Goal: Task Accomplishment & Management: Manage account settings

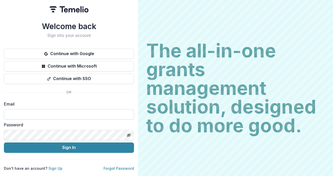
click at [71, 112] on input at bounding box center [69, 114] width 130 height 10
type input "**********"
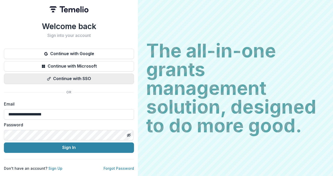
click at [68, 79] on button "Continue with SSO" at bounding box center [69, 79] width 130 height 10
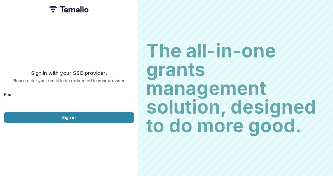
click at [67, 100] on input "Email" at bounding box center [69, 105] width 130 height 10
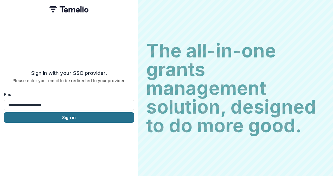
click at [60, 117] on button "Sign in" at bounding box center [69, 117] width 130 height 10
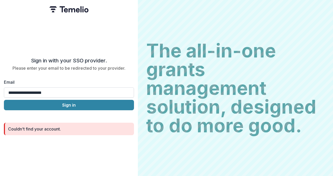
click at [57, 92] on input "**********" at bounding box center [69, 92] width 130 height 10
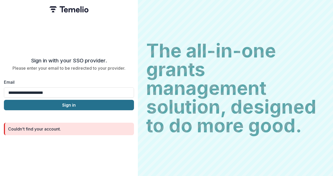
click at [4, 100] on button "Sign in" at bounding box center [69, 105] width 130 height 10
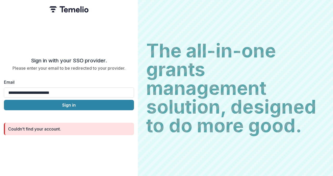
type input "**********"
click at [4, 100] on button "Sign in" at bounding box center [69, 105] width 130 height 10
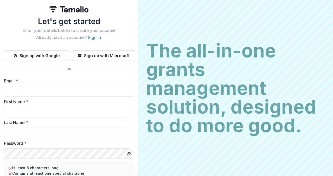
click at [35, 94] on input "Email *" at bounding box center [69, 91] width 130 height 10
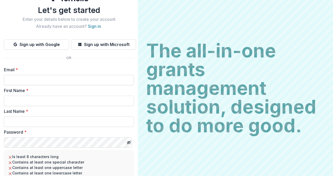
scroll to position [12, 0]
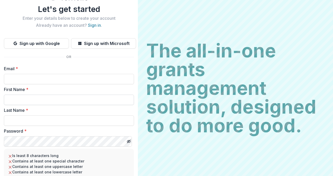
type input "**********"
click at [28, 104] on input "First Name *" at bounding box center [69, 100] width 130 height 10
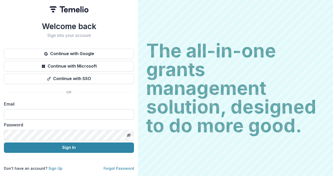
click at [58, 115] on input at bounding box center [69, 114] width 130 height 10
type input "**********"
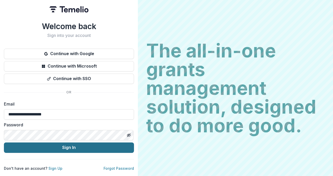
click at [84, 146] on button "Sign In" at bounding box center [69, 147] width 130 height 10
click at [76, 147] on button "Sign In" at bounding box center [69, 147] width 130 height 10
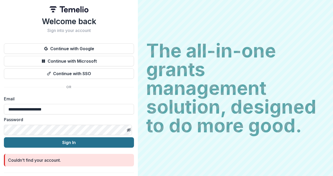
scroll to position [13, 0]
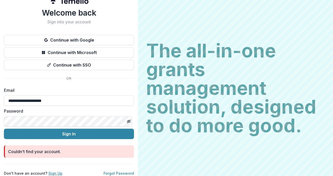
click at [56, 171] on link "Sign Up" at bounding box center [55, 173] width 14 height 4
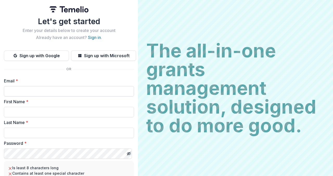
click at [33, 86] on input "Email *" at bounding box center [69, 91] width 130 height 10
type input "**********"
click at [40, 109] on input "First Name *" at bounding box center [69, 112] width 130 height 10
type input "****"
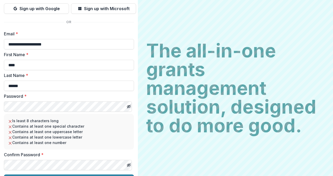
scroll to position [55, 0]
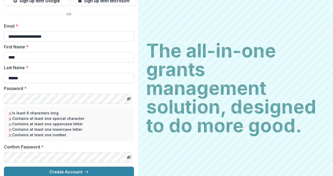
type input "******"
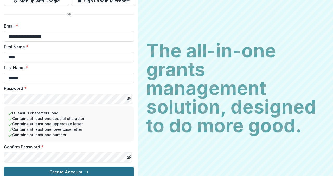
click at [41, 171] on button "Create Account" at bounding box center [69, 172] width 130 height 10
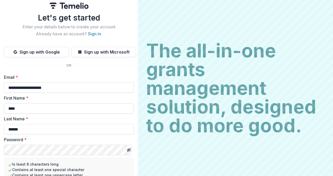
scroll to position [0, 0]
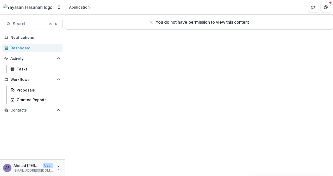
click at [159, 25] on div "You do not have permission to view this content" at bounding box center [199, 22] width 268 height 15
click at [147, 23] on div "You do not have permission to view this content" at bounding box center [199, 22] width 268 height 15
click at [27, 38] on span "Notifications" at bounding box center [35, 37] width 50 height 4
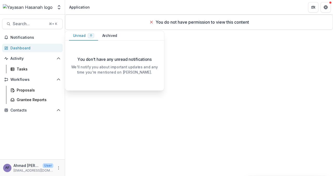
click at [38, 50] on div "Dashboard" at bounding box center [34, 47] width 48 height 5
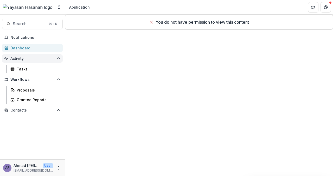
click at [43, 61] on button "Activity" at bounding box center [32, 58] width 61 height 8
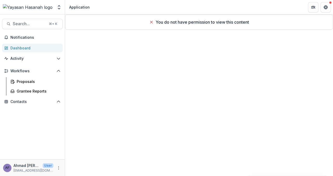
click at [48, 63] on div "Activity Tasks" at bounding box center [32, 59] width 65 height 10
click at [42, 58] on span "Activity" at bounding box center [32, 58] width 44 height 4
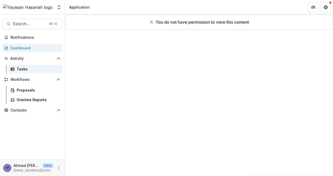
click at [43, 67] on div "Tasks" at bounding box center [38, 68] width 42 height 5
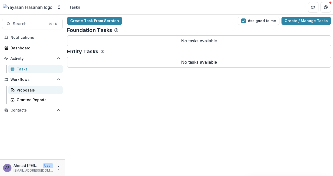
click at [44, 88] on div "Proposals" at bounding box center [38, 89] width 42 height 5
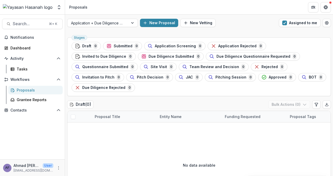
click at [33, 105] on div "Notifications Dashboard Activity Tasks Workflows Proposals Grantee Reports Cont…" at bounding box center [32, 96] width 65 height 126
click at [32, 102] on link "Grantee Reports" at bounding box center [35, 99] width 54 height 9
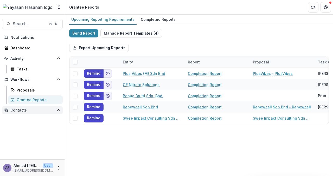
click at [56, 114] on button "Contacts" at bounding box center [32, 110] width 61 height 8
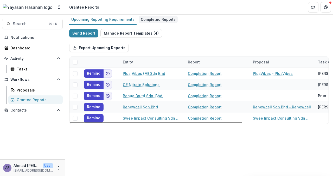
click at [142, 22] on div "Completed Reports" at bounding box center [158, 20] width 39 height 8
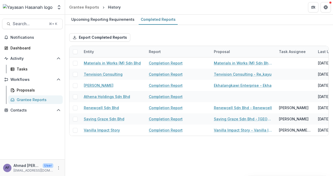
click at [34, 169] on p "[EMAIL_ADDRESS][DOMAIN_NAME]" at bounding box center [34, 170] width 40 height 5
click at [47, 165] on p "User" at bounding box center [48, 165] width 11 height 5
click at [59, 166] on icon "More" at bounding box center [58, 168] width 4 height 4
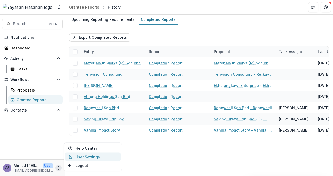
click at [76, 154] on link "User Settings" at bounding box center [93, 157] width 56 height 9
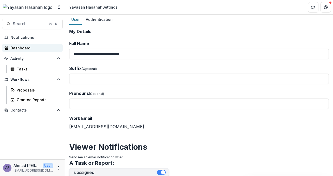
click at [25, 51] on link "Dashboard" at bounding box center [32, 48] width 61 height 9
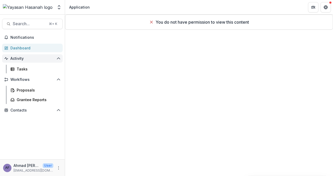
click at [35, 61] on button "Activity" at bounding box center [32, 58] width 61 height 8
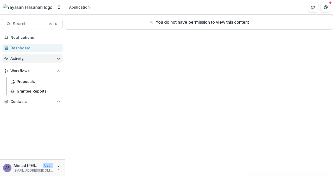
click at [37, 60] on span "Activity" at bounding box center [32, 58] width 44 height 4
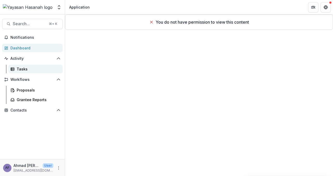
click at [37, 66] on link "Tasks" at bounding box center [35, 69] width 54 height 9
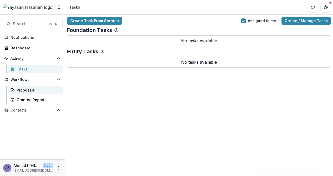
click at [40, 91] on div "Proposals" at bounding box center [38, 89] width 42 height 5
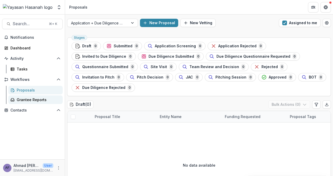
click at [46, 101] on div "Grantee Reports" at bounding box center [38, 99] width 42 height 5
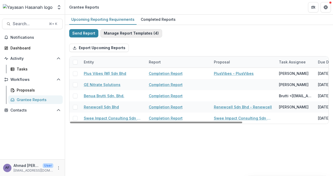
click at [112, 31] on button "Manage Report Templates ( 4 )" at bounding box center [131, 33] width 62 height 8
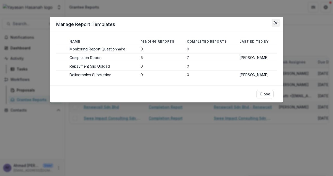
click at [275, 25] on button "Close" at bounding box center [275, 23] width 8 height 8
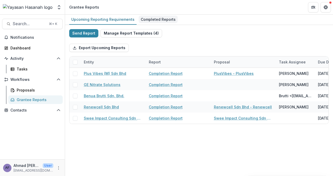
click at [153, 18] on div "Completed Reports" at bounding box center [158, 20] width 39 height 8
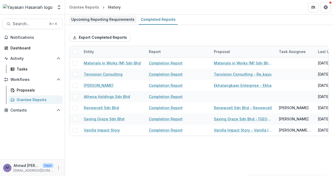
click at [110, 23] on div "Upcoming Reporting Requirements" at bounding box center [102, 20] width 67 height 8
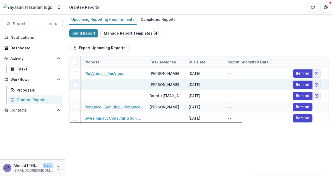
scroll to position [0, 92]
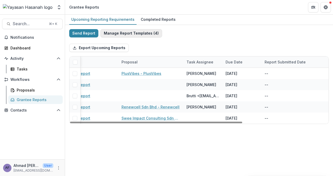
click at [131, 32] on button "Manage Report Templates ( 4 )" at bounding box center [131, 33] width 62 height 8
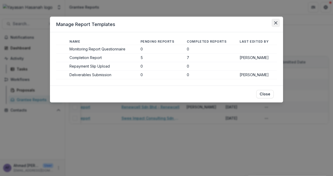
click at [275, 24] on icon "Close" at bounding box center [275, 22] width 3 height 3
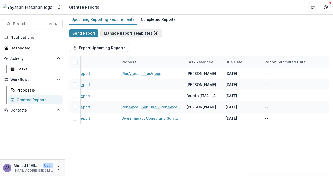
click at [114, 33] on button "Manage Report Templates ( 4 )" at bounding box center [131, 33] width 62 height 8
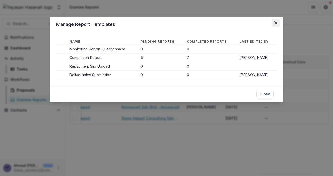
click at [276, 23] on icon "Close" at bounding box center [275, 22] width 3 height 3
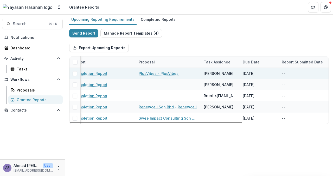
scroll to position [0, 49]
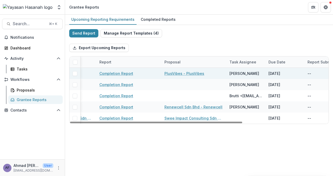
click at [122, 73] on link "Completion Report" at bounding box center [116, 73] width 34 height 5
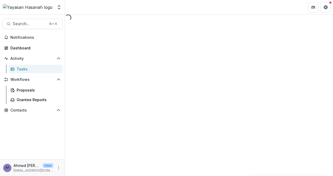
select select "********"
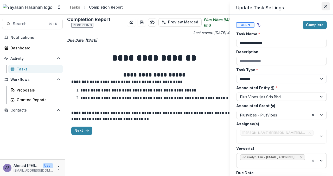
click at [328, 5] on button "Close" at bounding box center [325, 6] width 8 height 8
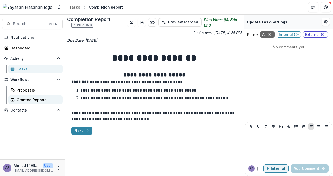
click at [31, 100] on div "Grantee Reports" at bounding box center [38, 99] width 42 height 5
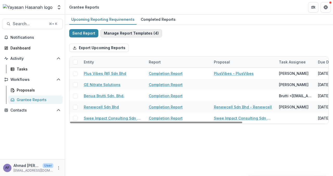
click at [133, 34] on button "Manage Report Templates ( 4 )" at bounding box center [131, 33] width 62 height 8
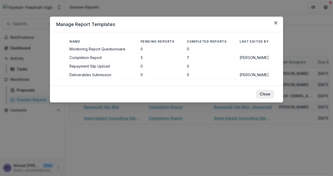
click at [269, 94] on button "Close" at bounding box center [264, 94] width 17 height 8
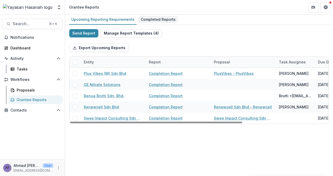
click at [143, 22] on div "Completed Reports" at bounding box center [158, 20] width 39 height 8
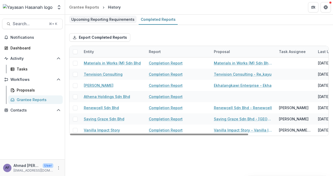
click at [91, 20] on div "Upcoming Reporting Requirements" at bounding box center [102, 20] width 67 height 8
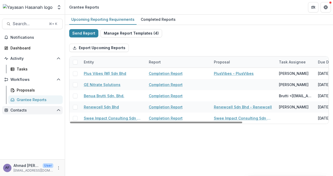
click at [28, 109] on span "Contacts" at bounding box center [32, 110] width 44 height 4
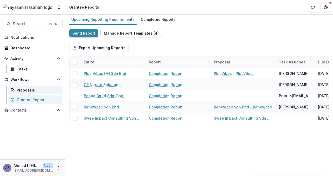
click at [30, 92] on div "Proposals" at bounding box center [38, 89] width 42 height 5
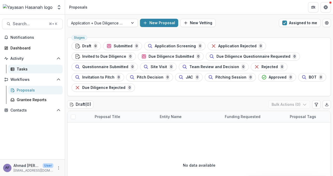
click at [40, 68] on div "Tasks" at bounding box center [38, 68] width 42 height 5
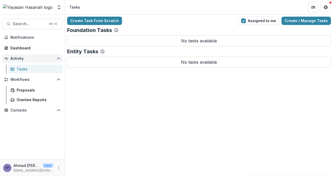
click at [61, 57] on button "Activity" at bounding box center [32, 58] width 61 height 8
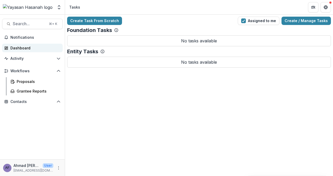
click at [41, 44] on link "Dashboard" at bounding box center [32, 48] width 61 height 9
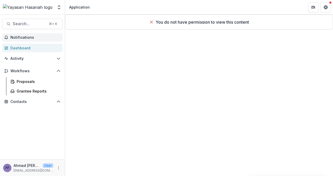
click at [41, 37] on span "Notifications" at bounding box center [35, 37] width 50 height 4
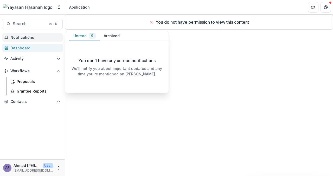
click at [43, 37] on span "Notifications" at bounding box center [35, 37] width 50 height 4
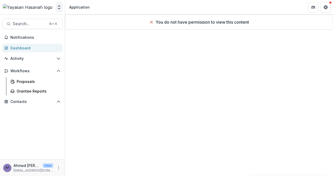
click at [56, 3] on button "Open entity switcher" at bounding box center [58, 7] width 7 height 10
click at [58, 5] on icon "Open entity switcher" at bounding box center [58, 7] width 5 height 5
click at [58, 4] on button "Open entity switcher" at bounding box center [58, 7] width 7 height 10
click at [32, 100] on span "Contacts" at bounding box center [32, 102] width 44 height 4
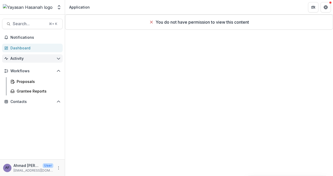
click at [25, 55] on button "Activity" at bounding box center [32, 58] width 61 height 8
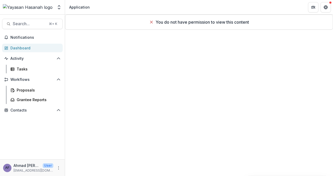
click at [22, 49] on div "Dashboard" at bounding box center [34, 47] width 48 height 5
click at [152, 23] on icon at bounding box center [151, 22] width 4 height 4
click at [48, 38] on span "Notifications" at bounding box center [35, 37] width 50 height 4
click at [39, 48] on div "Dashboard" at bounding box center [34, 47] width 48 height 5
click at [33, 37] on span "Notifications" at bounding box center [35, 37] width 50 height 4
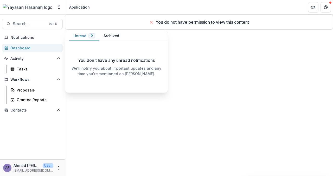
click at [41, 44] on link "Dashboard" at bounding box center [32, 48] width 61 height 9
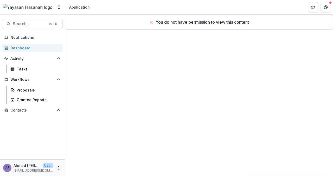
click at [59, 166] on icon "More" at bounding box center [58, 168] width 4 height 4
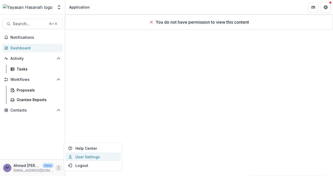
click at [87, 157] on link "User Settings" at bounding box center [93, 157] width 56 height 9
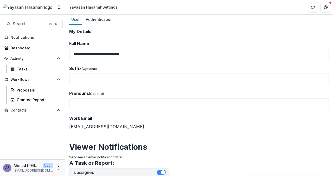
click at [96, 13] on header "Yayasan Hasanah Settings" at bounding box center [199, 7] width 268 height 14
click at [96, 19] on div "Authentication" at bounding box center [99, 20] width 31 height 8
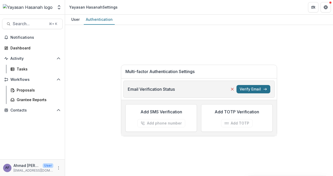
click at [246, 89] on button "Verify Email" at bounding box center [253, 89] width 34 height 8
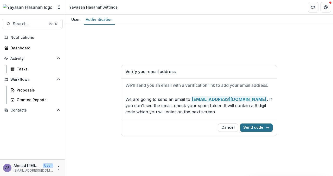
click at [253, 127] on button "Send code" at bounding box center [256, 127] width 32 height 8
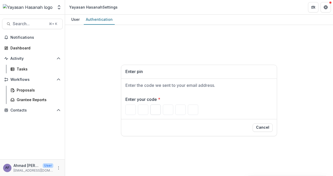
type input "*"
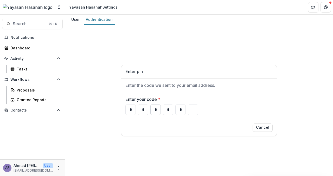
type input "*"
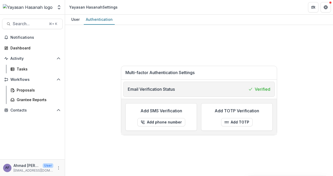
click at [98, 93] on div "Multi-factor Authentication Settings Email Verification Status Verified Add SMS…" at bounding box center [199, 100] width 268 height 151
click at [73, 21] on div "User" at bounding box center [75, 20] width 12 height 8
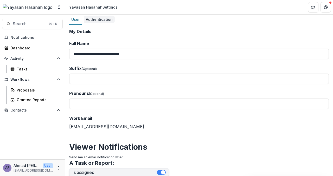
click at [89, 21] on div "Authentication" at bounding box center [99, 20] width 31 height 8
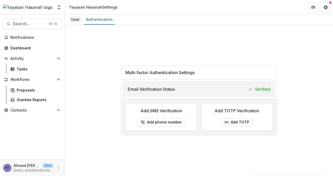
click at [76, 21] on div "User" at bounding box center [75, 20] width 12 height 8
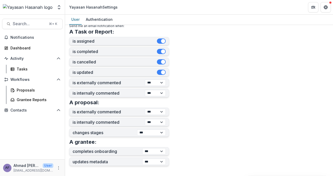
scroll to position [220, 0]
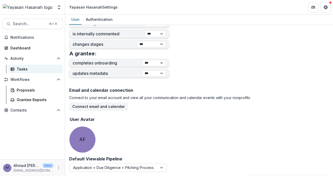
click at [21, 69] on div "Tasks" at bounding box center [38, 68] width 42 height 5
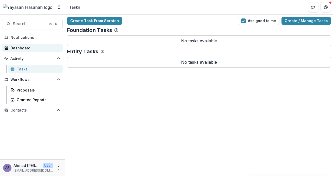
click at [15, 50] on div "Dashboard" at bounding box center [34, 47] width 48 height 5
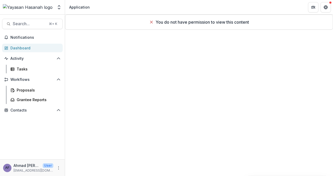
click at [32, 42] on div "Notifications Dashboard Activity Tasks Workflows Proposals Grantee Reports Cont…" at bounding box center [32, 96] width 65 height 126
click at [149, 20] on icon at bounding box center [151, 22] width 4 height 4
click at [314, 8] on icon "Partners" at bounding box center [313, 7] width 4 height 4
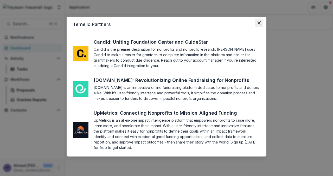
click at [260, 21] on icon "Close" at bounding box center [258, 22] width 3 height 3
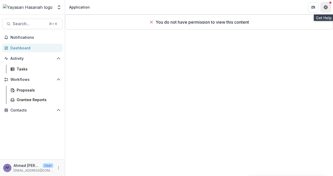
click at [328, 4] on button "Get Help" at bounding box center [325, 7] width 10 height 10
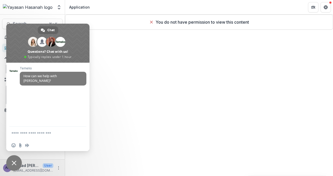
click at [161, 55] on div "You do not have permission to view this content" at bounding box center [199, 95] width 268 height 161
click at [16, 159] on span "Close chat" at bounding box center [14, 163] width 16 height 16
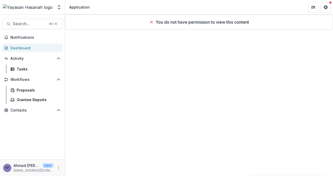
click at [149, 21] on icon at bounding box center [151, 22] width 4 height 4
click at [37, 73] on link "Tasks" at bounding box center [35, 69] width 54 height 9
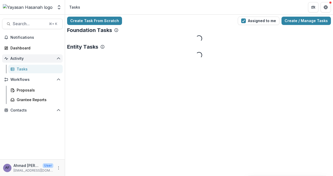
click at [38, 61] on button "Activity" at bounding box center [32, 58] width 61 height 8
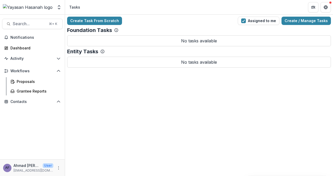
click at [38, 53] on div "Notifications Dashboard Activity Tasks Workflows Proposals Grantee Reports Cont…" at bounding box center [32, 96] width 65 height 126
click at [27, 38] on span "Notifications" at bounding box center [35, 37] width 50 height 4
click at [37, 51] on link "Dashboard" at bounding box center [32, 48] width 61 height 9
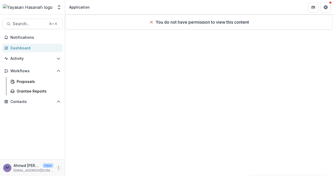
click at [58, 169] on icon "More" at bounding box center [58, 168] width 4 height 4
click at [104, 123] on div "You do not have permission to view this content" at bounding box center [199, 95] width 268 height 161
click at [44, 92] on div "Grantee Reports" at bounding box center [38, 90] width 42 height 5
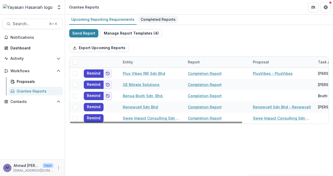
click at [158, 16] on div "Completed Reports" at bounding box center [158, 20] width 39 height 8
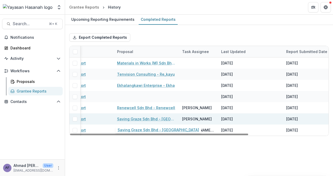
scroll to position [0, 99]
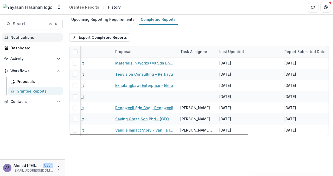
click at [24, 36] on span "Notifications" at bounding box center [35, 37] width 50 height 4
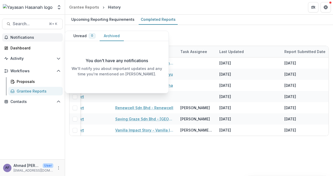
click at [120, 37] on button "Archived" at bounding box center [112, 36] width 24 height 10
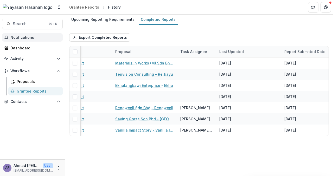
click at [218, 21] on div "Upcoming Reporting Requirements Completed Reports" at bounding box center [199, 20] width 268 height 10
click at [28, 60] on span "Activity" at bounding box center [32, 58] width 44 height 4
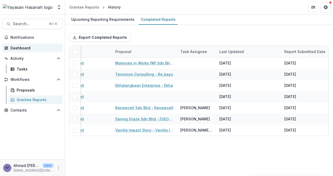
click at [32, 51] on link "Dashboard" at bounding box center [32, 48] width 61 height 9
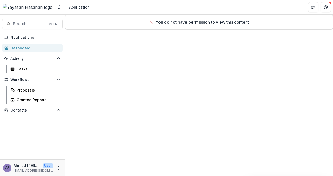
click at [168, 19] on p "You do not have permission to view this content" at bounding box center [201, 22] width 93 height 6
click at [152, 19] on div "You do not have permission to view this content" at bounding box center [199, 22] width 100 height 6
click at [12, 113] on button "Contacts" at bounding box center [32, 110] width 61 height 8
click at [39, 113] on button "Contacts" at bounding box center [32, 110] width 61 height 8
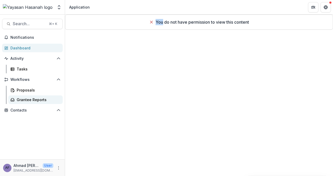
click at [31, 101] on div "Grantee Reports" at bounding box center [38, 99] width 42 height 5
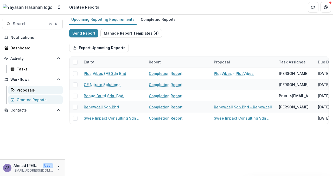
click at [37, 91] on div "Proposals" at bounding box center [38, 89] width 42 height 5
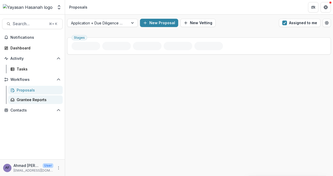
click at [42, 98] on div "Grantee Reports" at bounding box center [38, 99] width 42 height 5
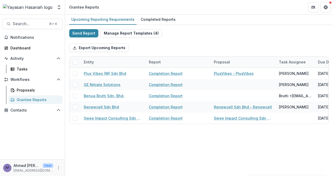
click at [28, 42] on div "Notifications Dashboard Activity Tasks Workflows Proposals Grantee Reports Cont…" at bounding box center [32, 96] width 65 height 126
click at [34, 44] on link "Dashboard" at bounding box center [32, 48] width 61 height 9
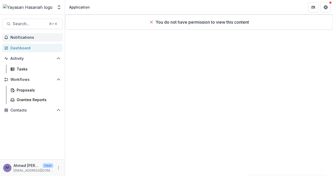
click at [24, 35] on span "Notifications" at bounding box center [35, 37] width 50 height 4
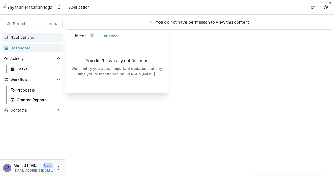
click at [35, 49] on div "Dashboard" at bounding box center [34, 47] width 48 height 5
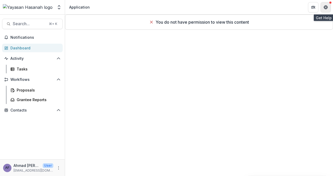
click at [330, 10] on button "Get Help" at bounding box center [325, 7] width 10 height 10
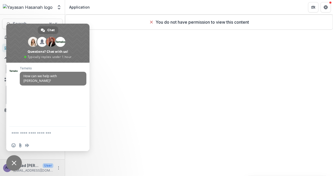
click at [117, 43] on div "You do not have permission to view this content" at bounding box center [199, 95] width 268 height 161
click at [11, 162] on span "Close chat" at bounding box center [14, 163] width 16 height 16
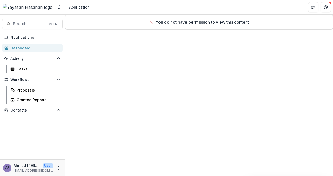
click at [38, 171] on p "[EMAIL_ADDRESS][DOMAIN_NAME]" at bounding box center [34, 170] width 40 height 5
click at [59, 166] on icon "More" at bounding box center [58, 168] width 4 height 4
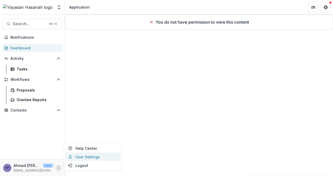
click at [95, 153] on link "User Settings" at bounding box center [93, 157] width 56 height 9
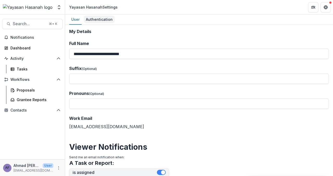
click at [93, 17] on div "Authentication" at bounding box center [99, 20] width 31 height 8
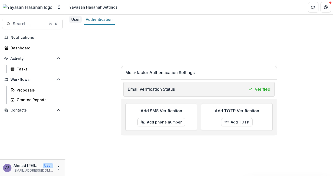
click at [79, 15] on link "User" at bounding box center [75, 20] width 12 height 10
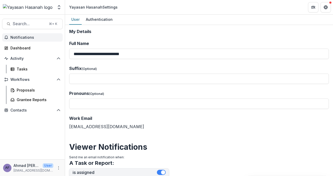
click at [54, 36] on span "Notifications" at bounding box center [35, 37] width 50 height 4
click at [36, 48] on div "Dashboard" at bounding box center [34, 47] width 48 height 5
